Goal: Use online tool/utility: Utilize a website feature to perform a specific function

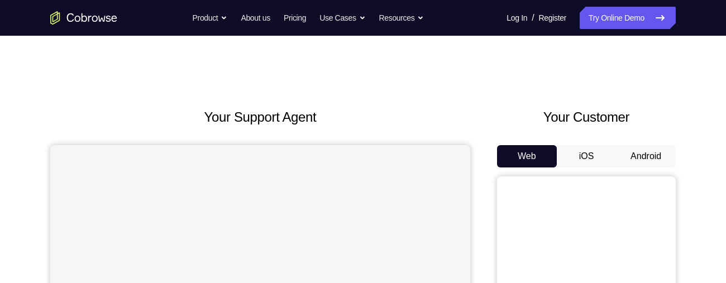
click at [630, 151] on button "Android" at bounding box center [646, 156] width 60 height 22
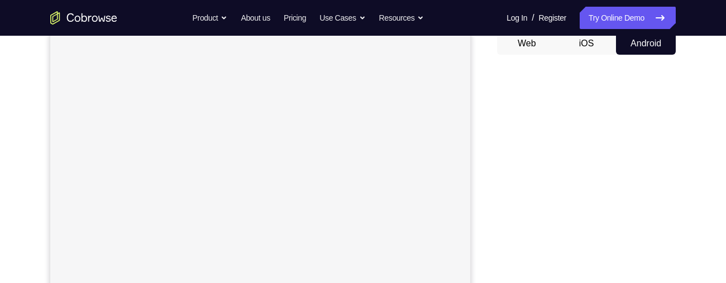
scroll to position [80, 0]
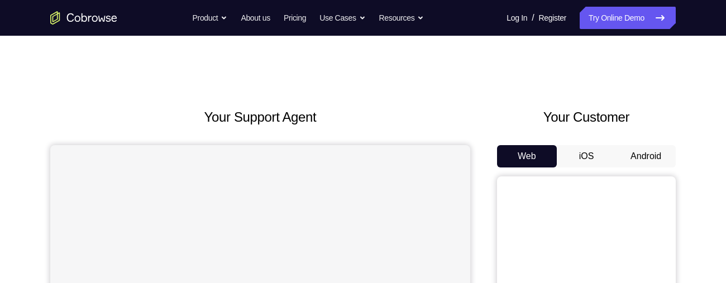
click at [648, 153] on button "Android" at bounding box center [646, 156] width 60 height 22
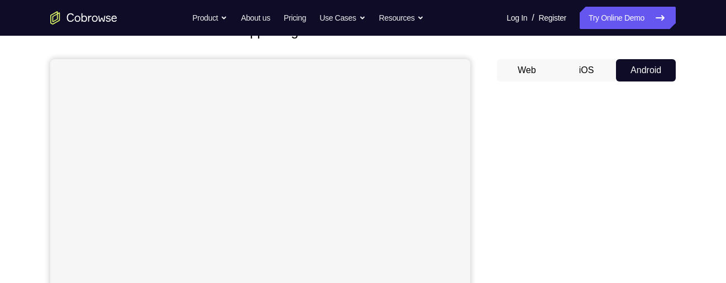
scroll to position [85, 0]
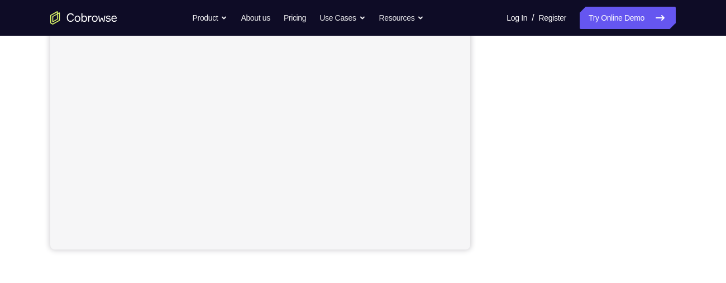
scroll to position [270, 0]
